Goal: Information Seeking & Learning: Learn about a topic

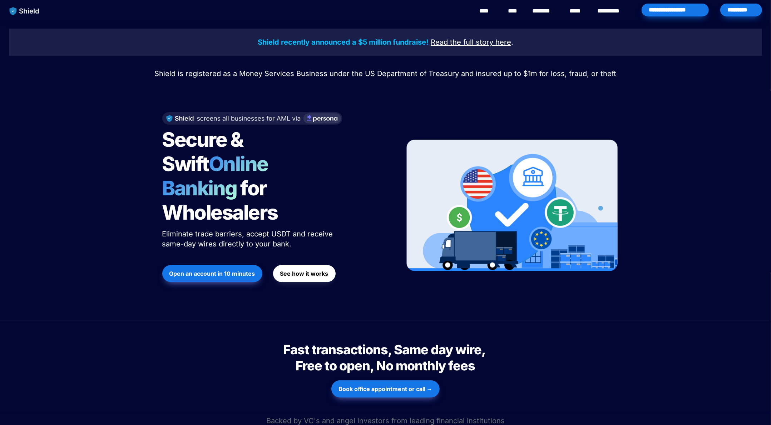
click at [211, 270] on strong "Open an account in 10 minutes" at bounding box center [212, 273] width 86 height 7
click at [547, 11] on link "********" at bounding box center [544, 11] width 25 height 9
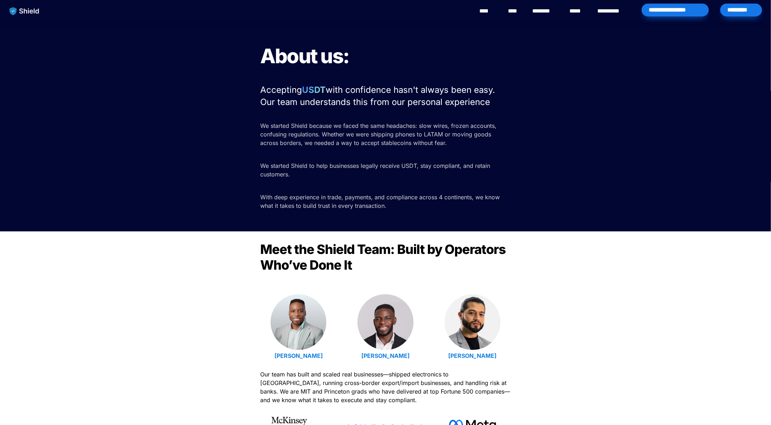
click at [574, 12] on link "****" at bounding box center [578, 11] width 16 height 9
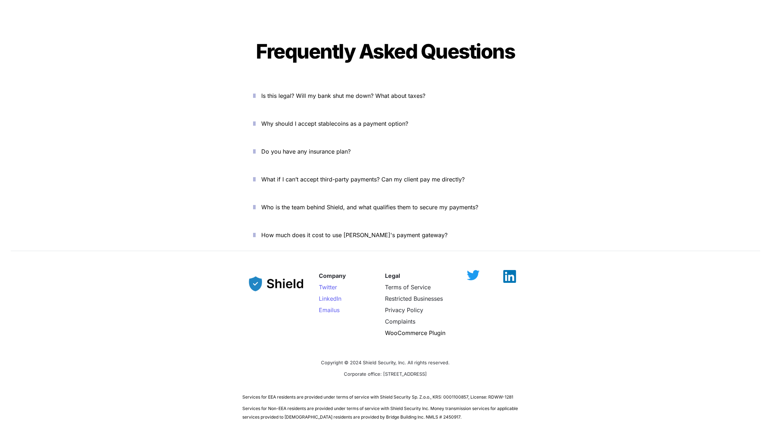
scroll to position [2407, 0]
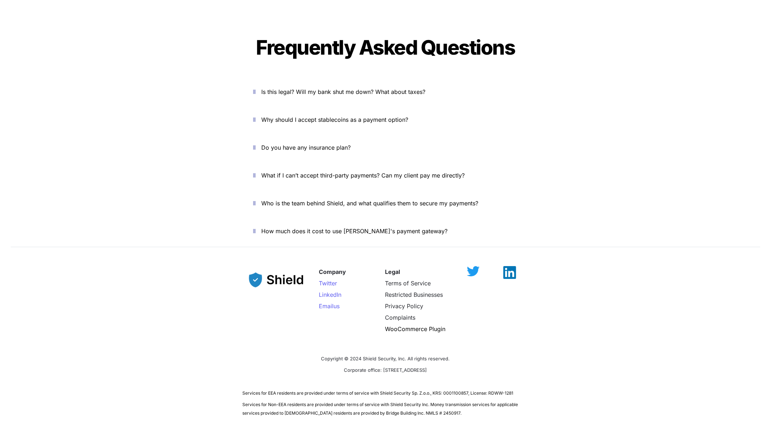
click at [256, 88] on icon "button" at bounding box center [254, 92] width 3 height 9
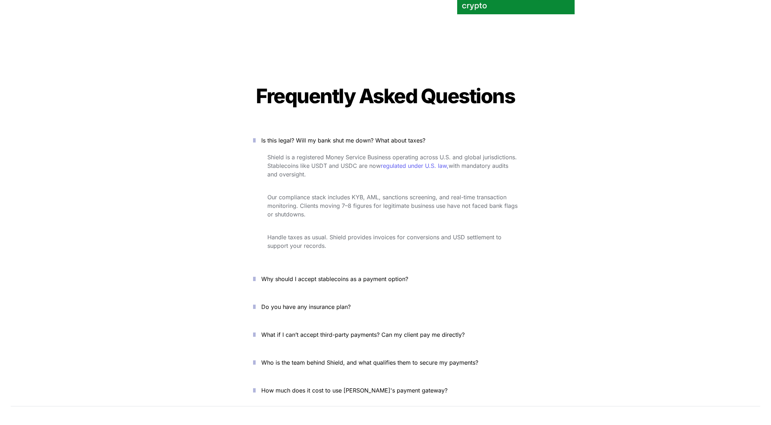
scroll to position [2455, 0]
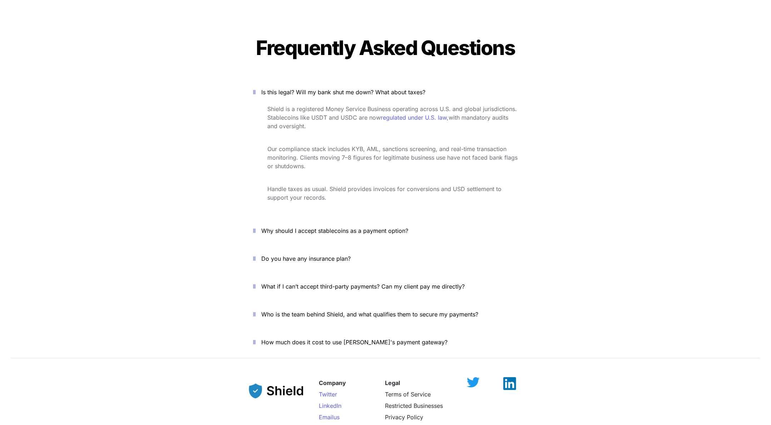
click at [256, 227] on icon "button" at bounding box center [254, 231] width 3 height 9
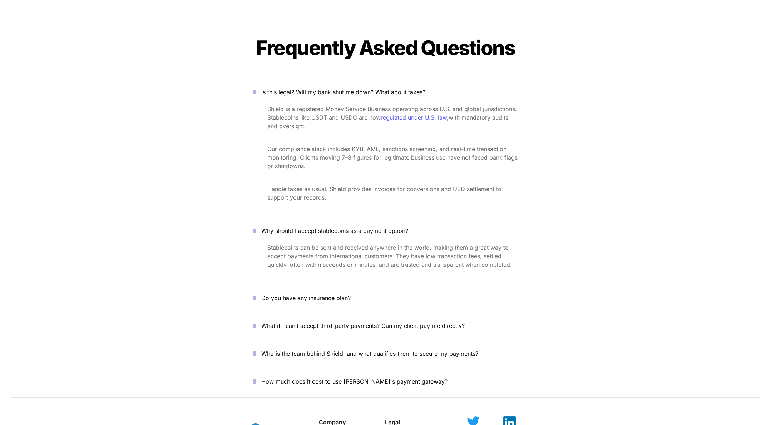
click at [256, 227] on icon "button" at bounding box center [254, 231] width 3 height 9
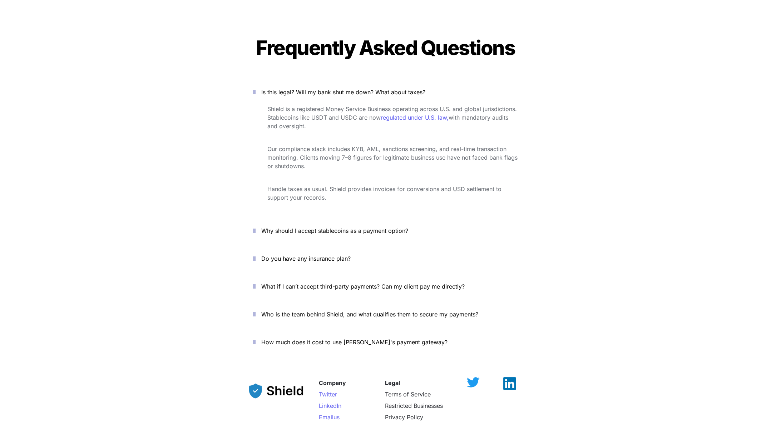
click at [256, 254] on icon "button" at bounding box center [254, 258] width 3 height 9
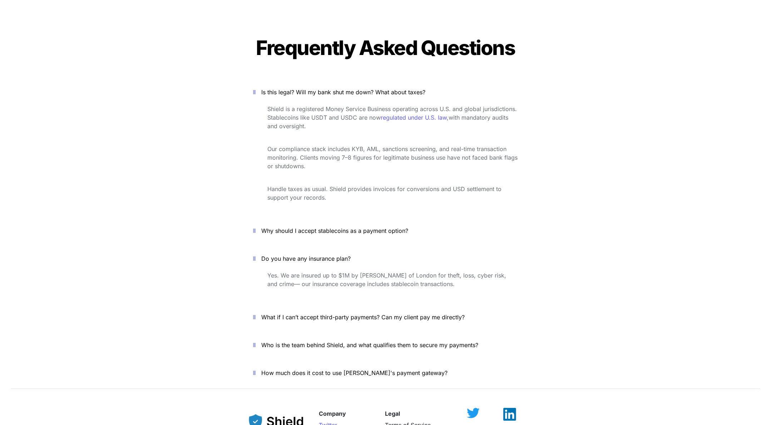
click at [256, 254] on icon "button" at bounding box center [254, 258] width 3 height 9
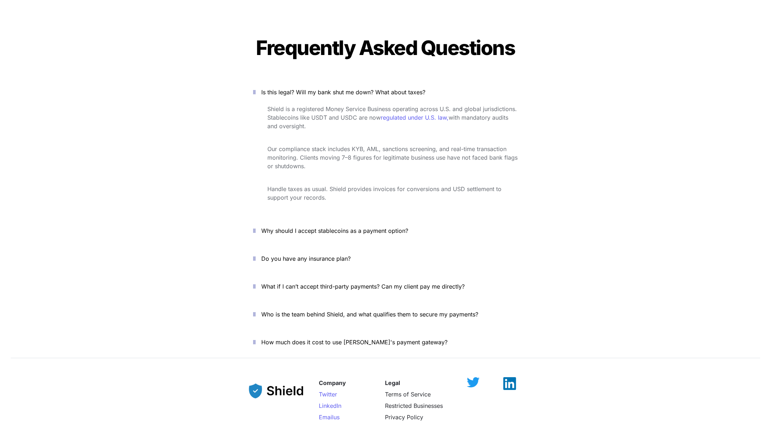
click at [256, 282] on icon "button" at bounding box center [254, 286] width 3 height 9
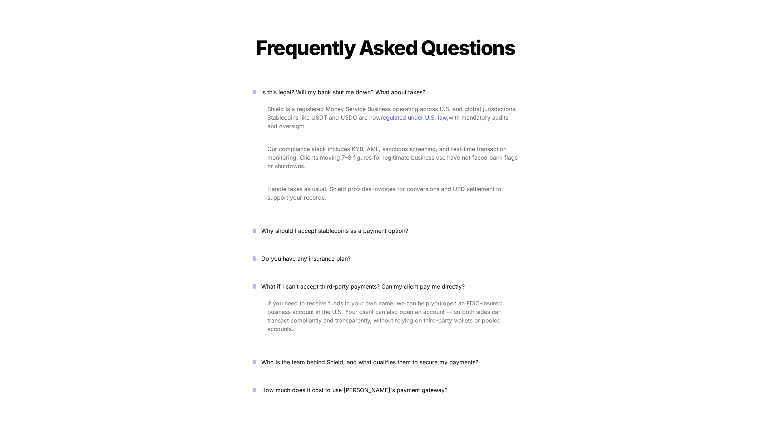
click at [256, 282] on icon "button" at bounding box center [254, 286] width 3 height 9
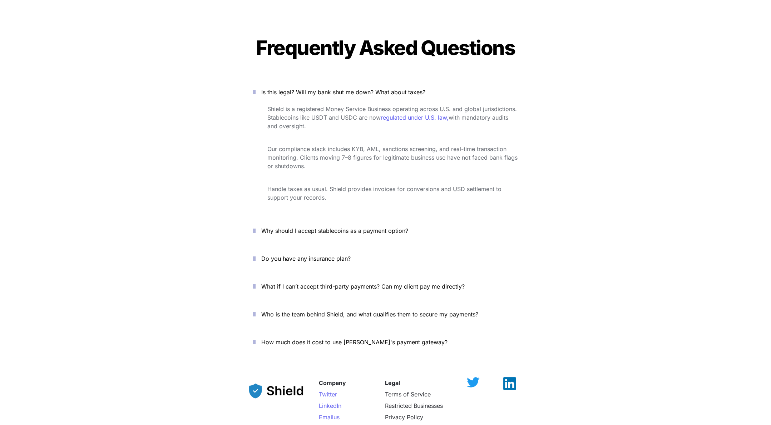
click at [256, 310] on icon "button" at bounding box center [254, 314] width 3 height 9
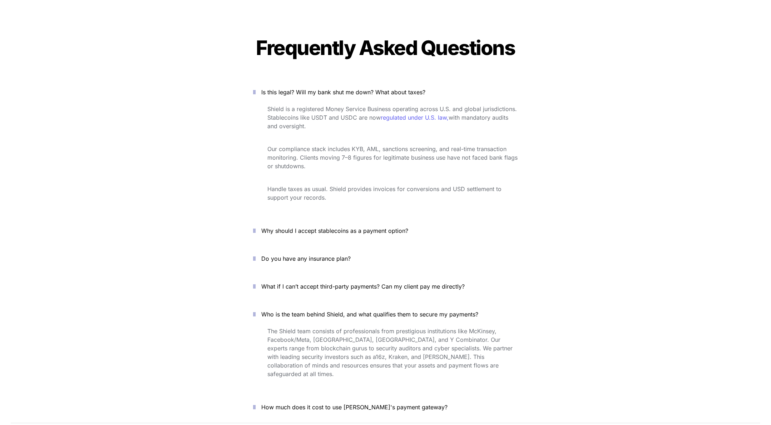
click at [256, 310] on icon "button" at bounding box center [254, 314] width 3 height 9
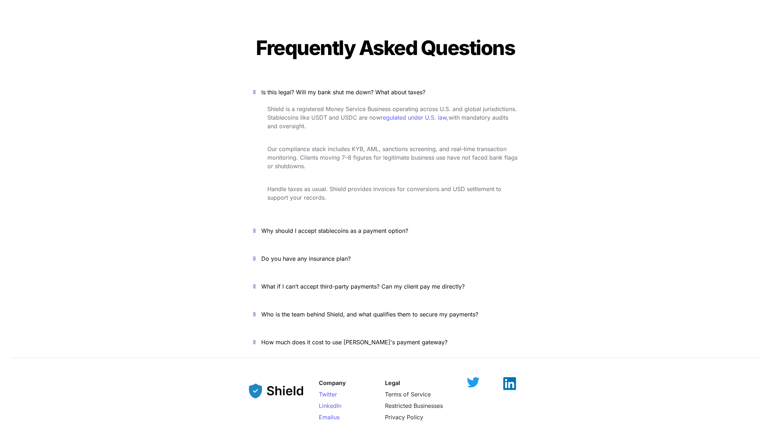
click at [256, 338] on icon "button" at bounding box center [254, 342] width 3 height 9
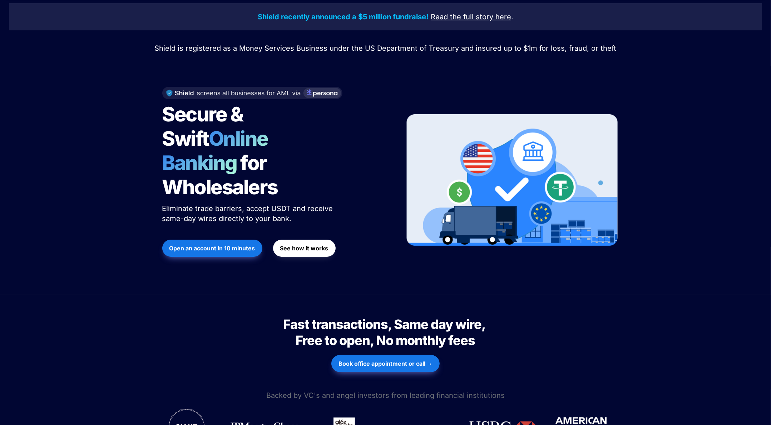
scroll to position [0, 0]
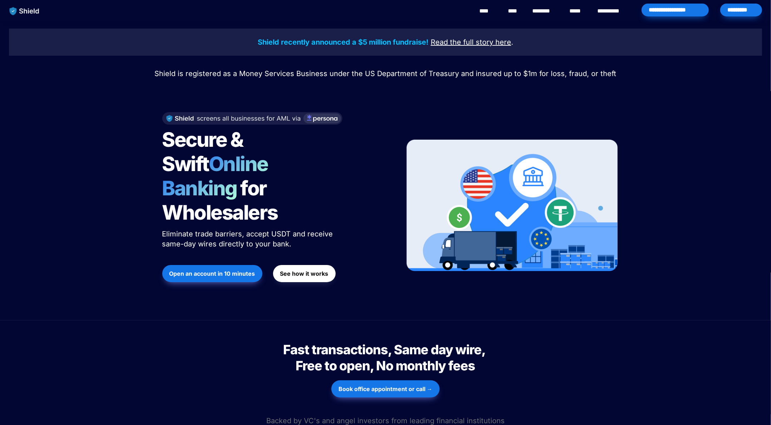
click at [307, 265] on button "See how it works" at bounding box center [304, 273] width 63 height 17
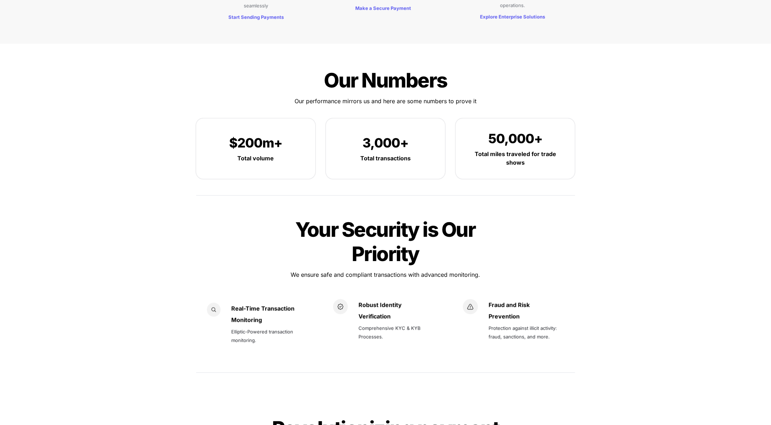
scroll to position [889, 0]
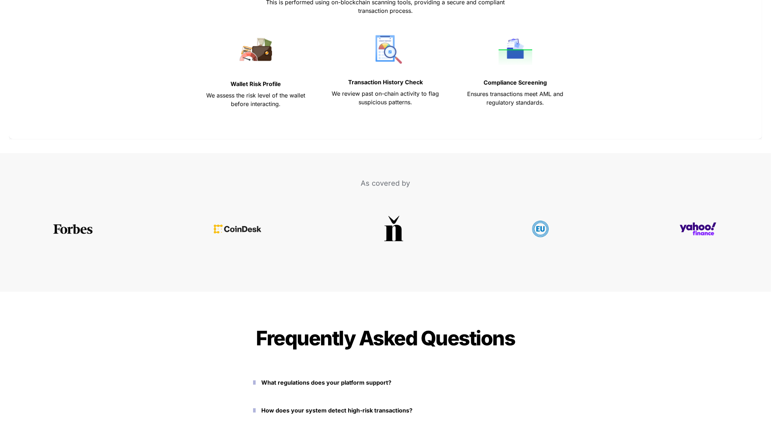
scroll to position [2907, 0]
